Goal: Task Accomplishment & Management: Use online tool/utility

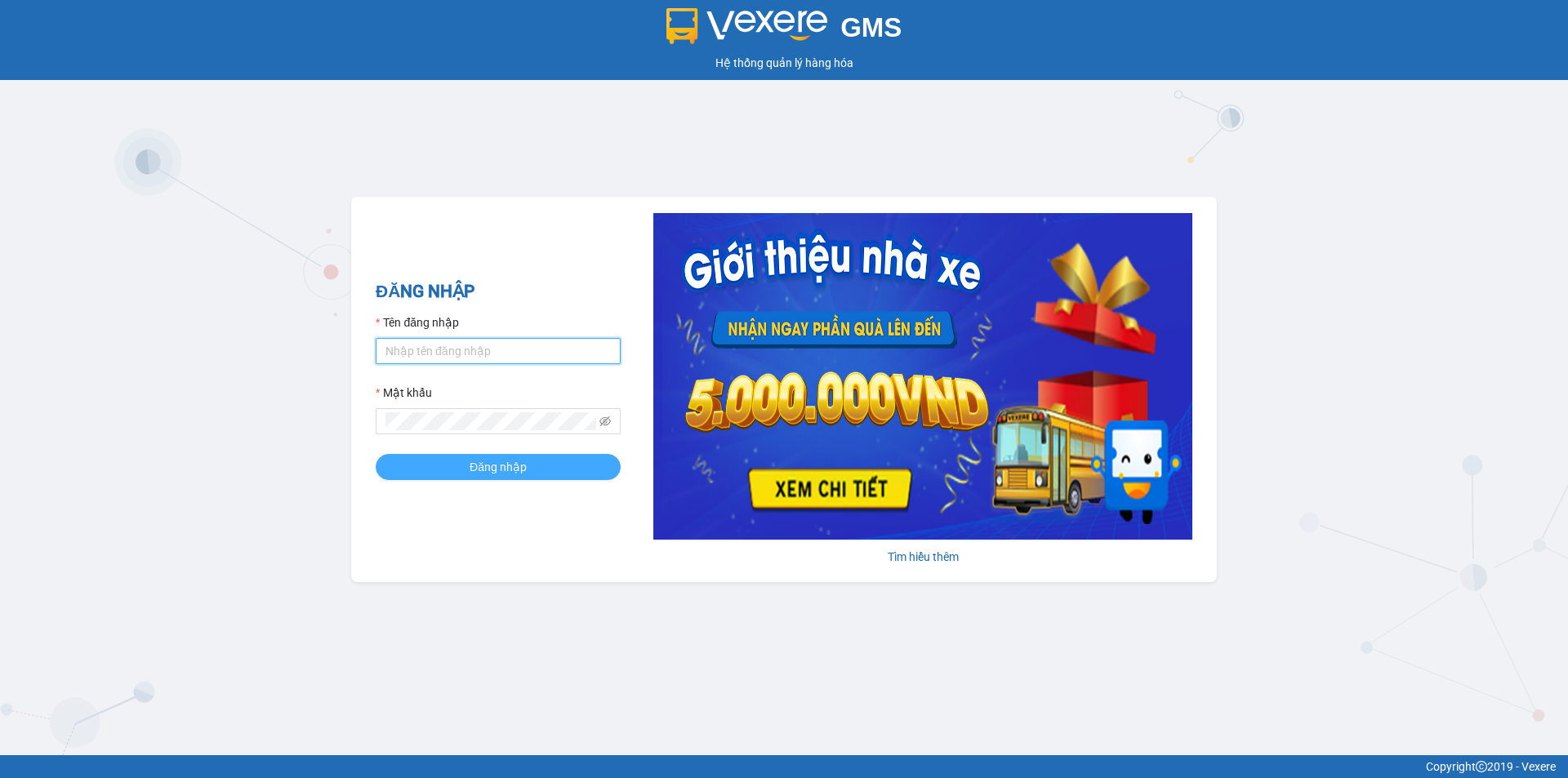
type input "hoangson.anphu"
click at [475, 466] on span "Đăng nhập" at bounding box center [498, 467] width 57 height 18
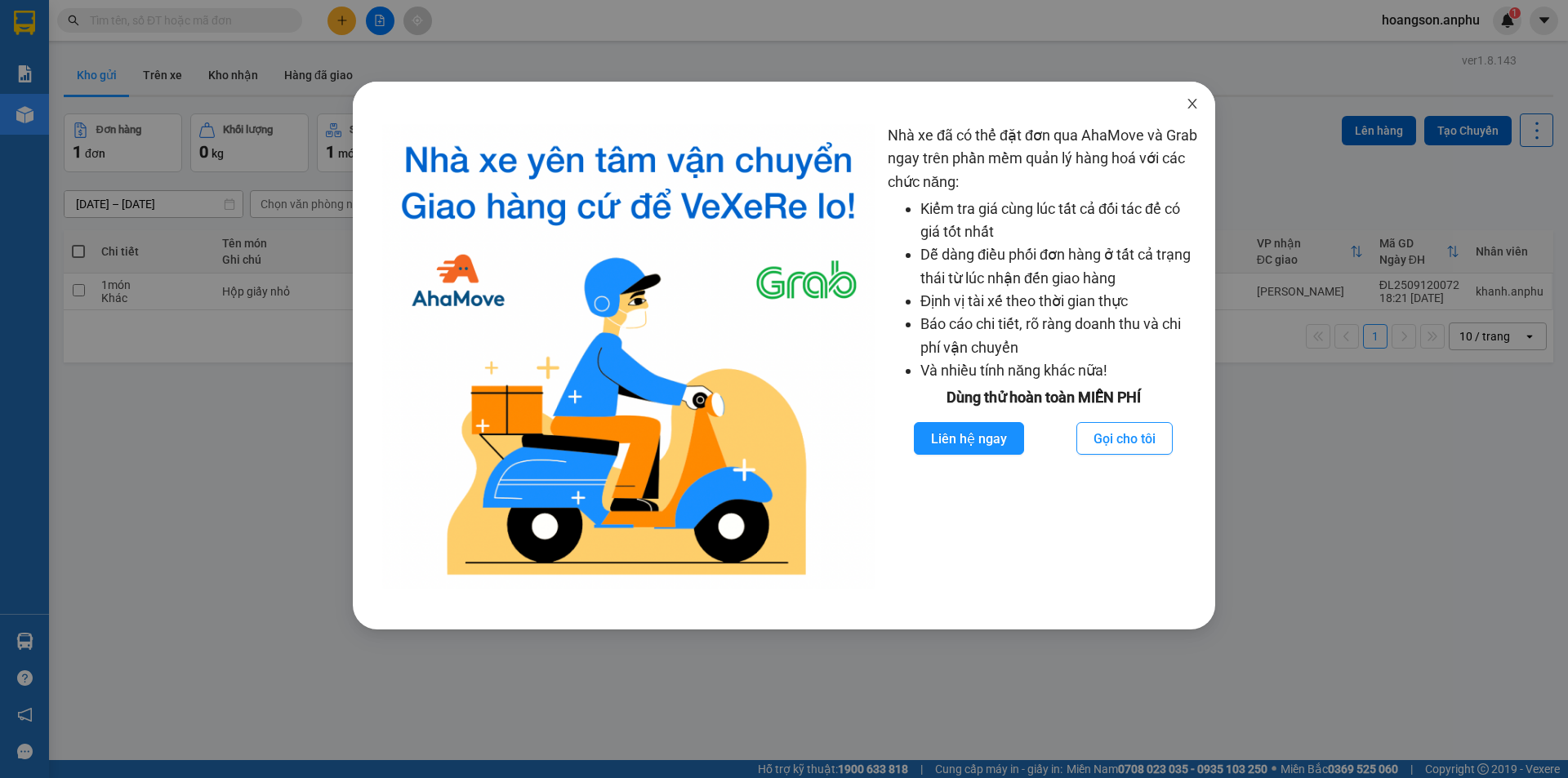
click at [1190, 110] on icon "close" at bounding box center [1193, 103] width 13 height 13
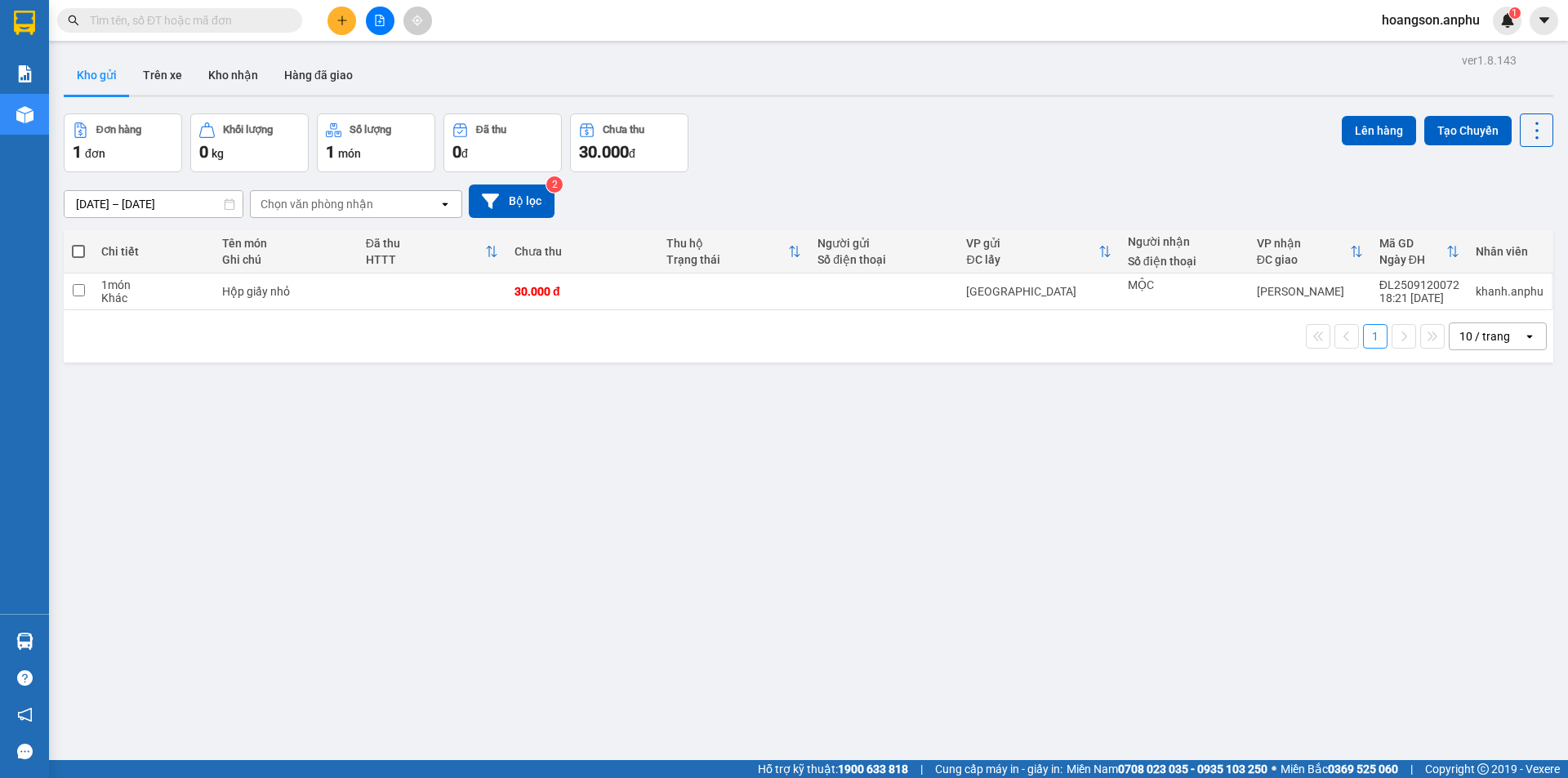
click at [228, 18] on input "text" at bounding box center [186, 21] width 193 height 18
